Goal: Task Accomplishment & Management: Complete application form

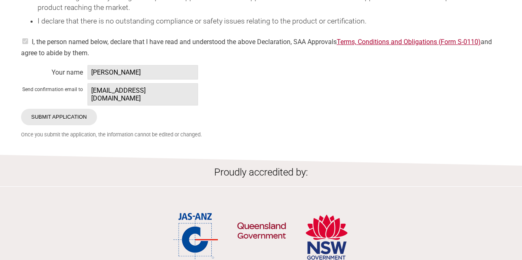
scroll to position [1567, 0]
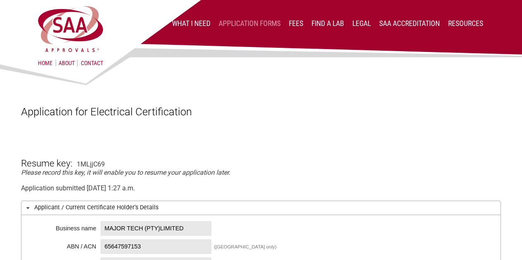
click at [258, 22] on link "Application Forms" at bounding box center [250, 23] width 62 height 8
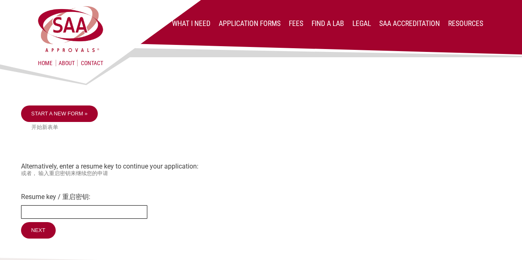
click at [58, 214] on input "Resume key / 重启密钥:" at bounding box center [84, 212] width 126 height 14
paste input "1MLjjic69"
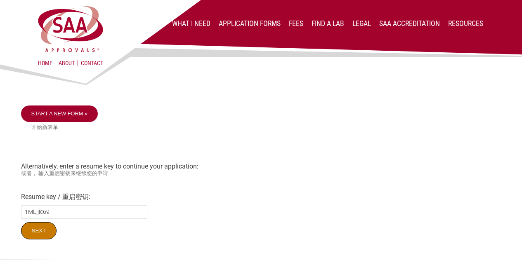
drag, startPoint x: 35, startPoint y: 237, endPoint x: 44, endPoint y: 233, distance: 9.8
click at [35, 237] on input "Next" at bounding box center [38, 230] width 35 height 17
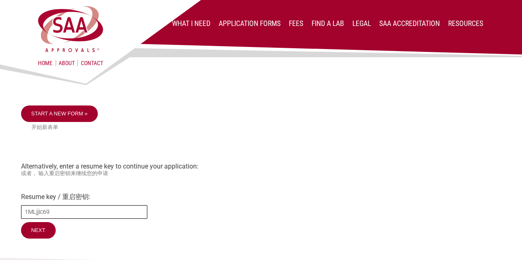
click at [39, 213] on input "1MLjjic69" at bounding box center [84, 212] width 126 height 14
click at [41, 214] on input "1MLjjic69" at bounding box center [84, 212] width 126 height 14
type input "1MLjjc69"
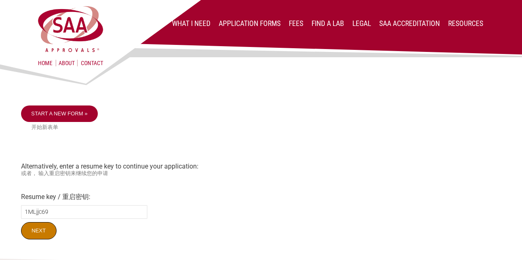
click at [40, 233] on input "Next" at bounding box center [38, 230] width 35 height 17
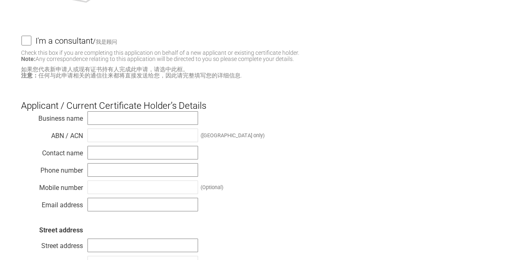
scroll to position [206, 0]
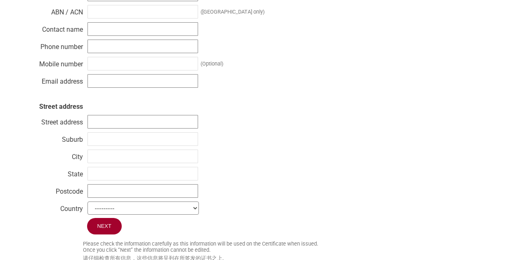
click at [274, 117] on div "Business name ABN / ACN (Australia only) Contact name Phone number Mobile numbe…" at bounding box center [261, 102] width 480 height 231
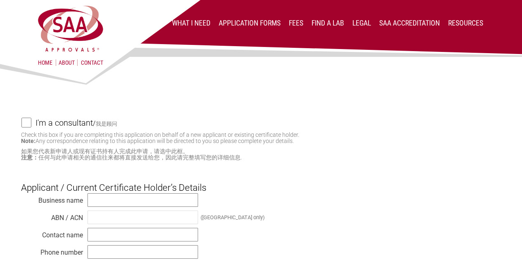
scroll to position [0, 0]
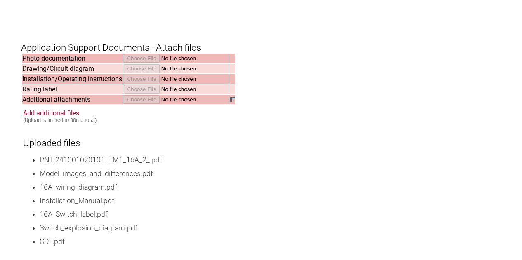
scroll to position [1113, 0]
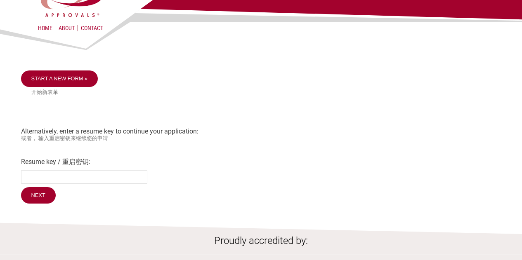
scroll to position [82, 0]
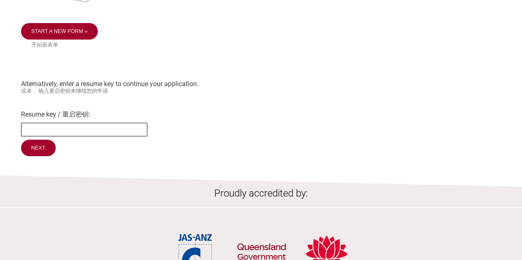
click at [67, 136] on input "Resume key / 重启密钥:" at bounding box center [84, 130] width 126 height 14
paste input "1MLjjic69"
click at [40, 132] on input "1MLjjic69" at bounding box center [84, 130] width 126 height 14
type input "1MLjjc69"
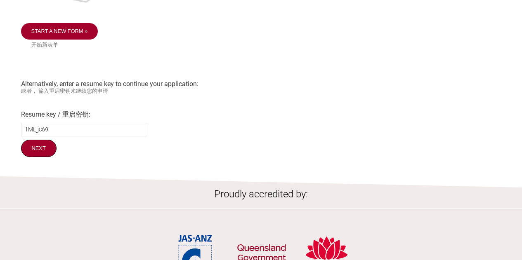
drag, startPoint x: 44, startPoint y: 152, endPoint x: 110, endPoint y: 129, distance: 69.8
click at [44, 152] on input "Next" at bounding box center [38, 148] width 35 height 17
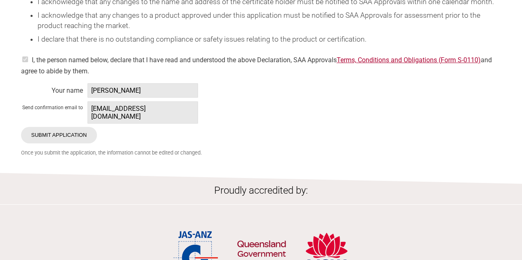
scroll to position [1541, 0]
